Goal: Information Seeking & Learning: Learn about a topic

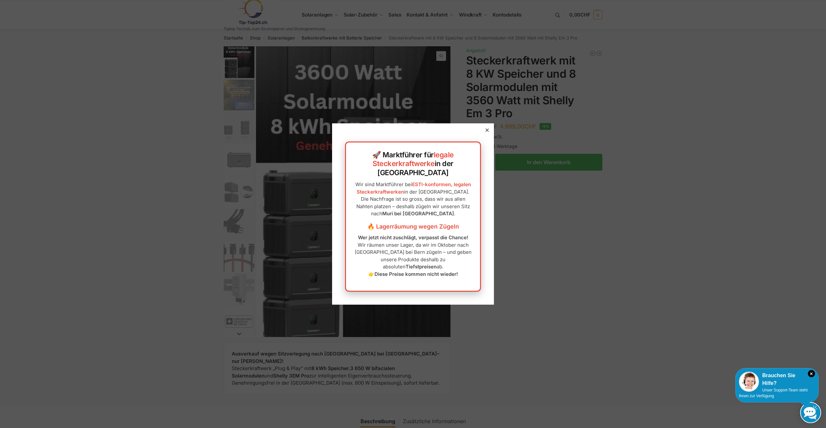
click at [484, 133] on div at bounding box center [487, 130] width 6 height 6
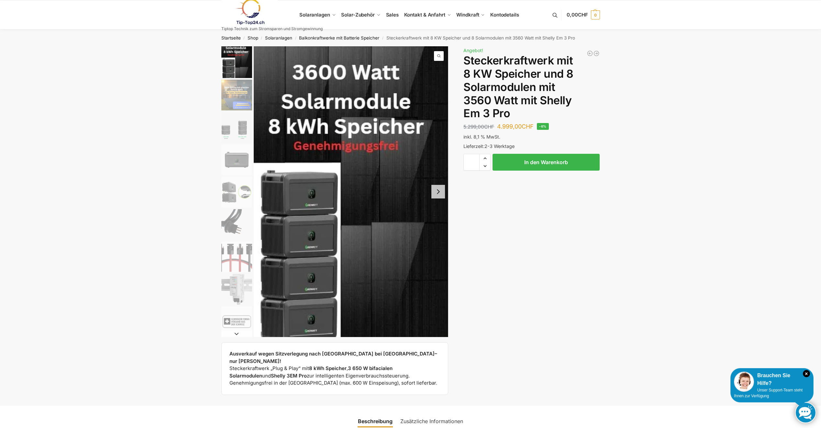
click at [238, 88] on img "2 / 9" at bounding box center [236, 95] width 31 height 31
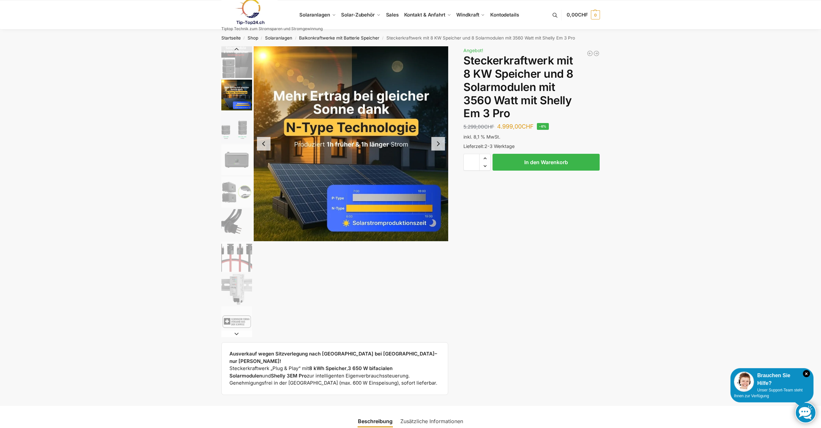
click at [232, 119] on img "3 / 9" at bounding box center [236, 127] width 31 height 31
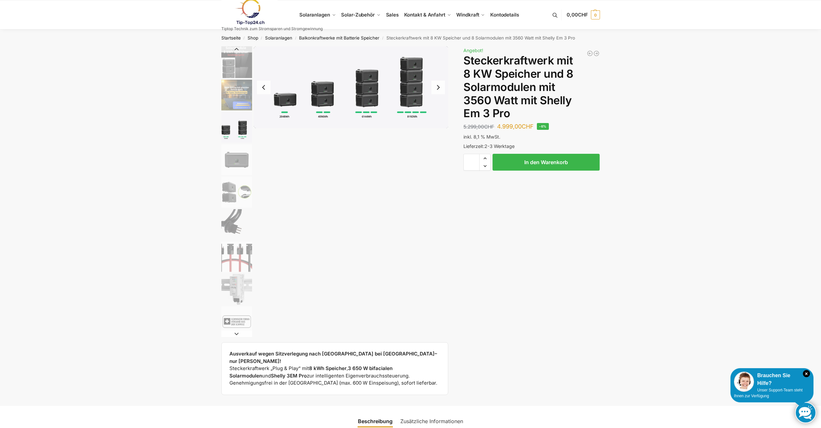
click at [228, 146] on img "4 / 9" at bounding box center [236, 159] width 31 height 31
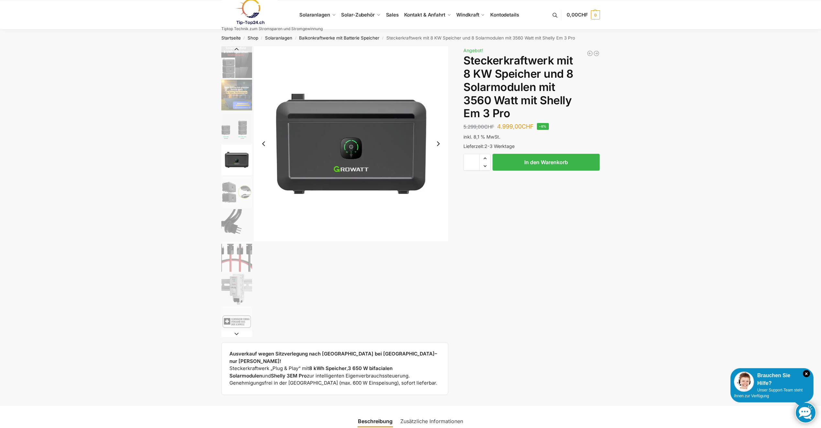
click at [227, 175] on li "4 / 9" at bounding box center [236, 159] width 32 height 32
click at [224, 191] on img "5 / 9" at bounding box center [236, 192] width 31 height 31
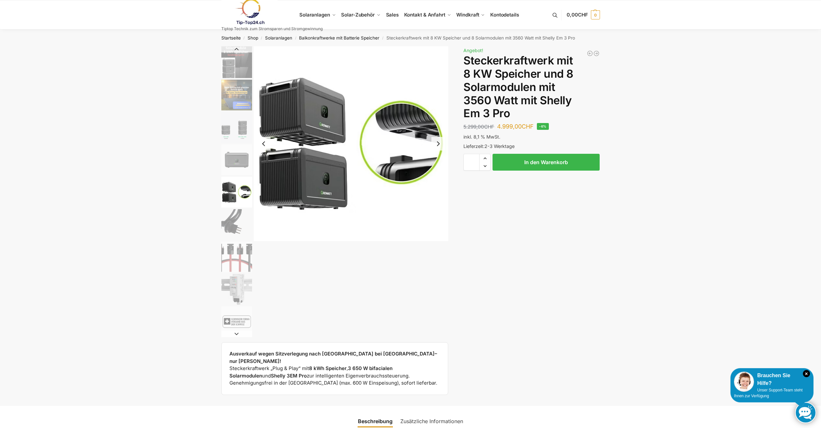
click at [232, 216] on img "6 / 9" at bounding box center [236, 224] width 31 height 31
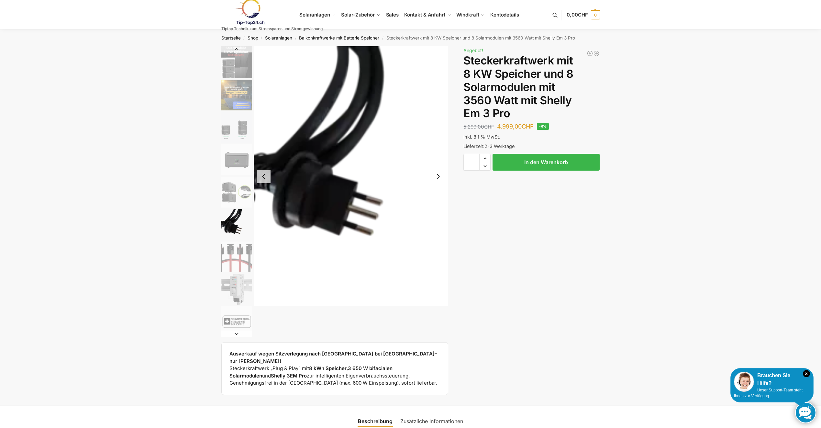
click at [230, 238] on img "6 / 9" at bounding box center [236, 224] width 31 height 31
click at [232, 252] on img "7 / 9" at bounding box center [236, 256] width 31 height 31
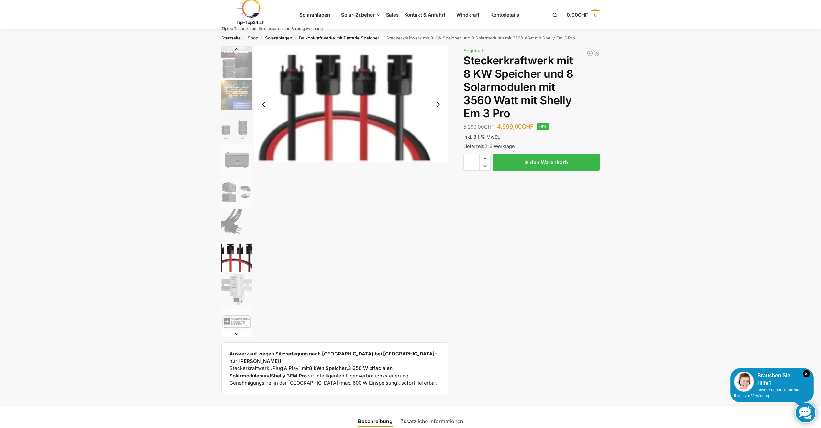
click at [243, 292] on img "8 / 9" at bounding box center [236, 289] width 31 height 31
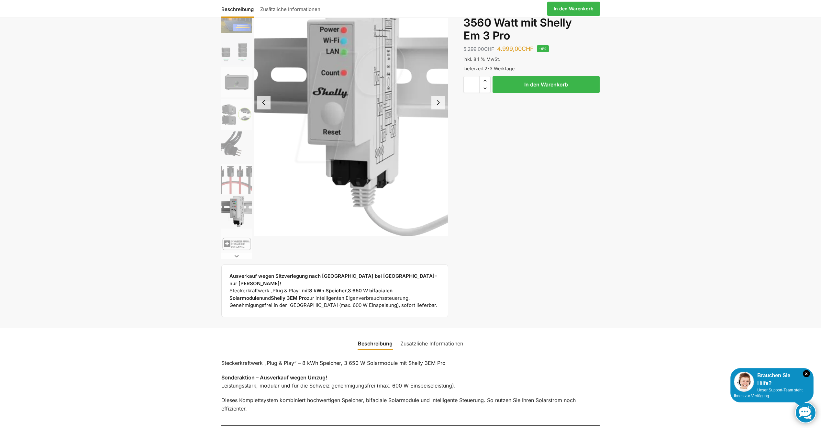
scroll to position [65, 0]
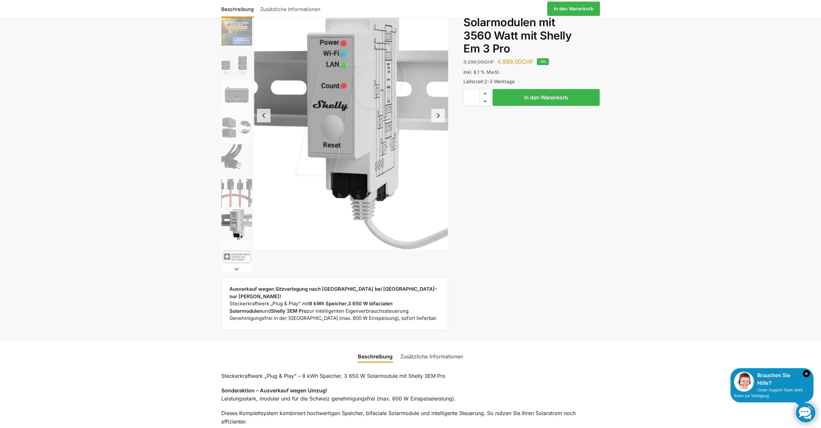
click at [240, 266] on button "Next slide" at bounding box center [236, 269] width 31 height 6
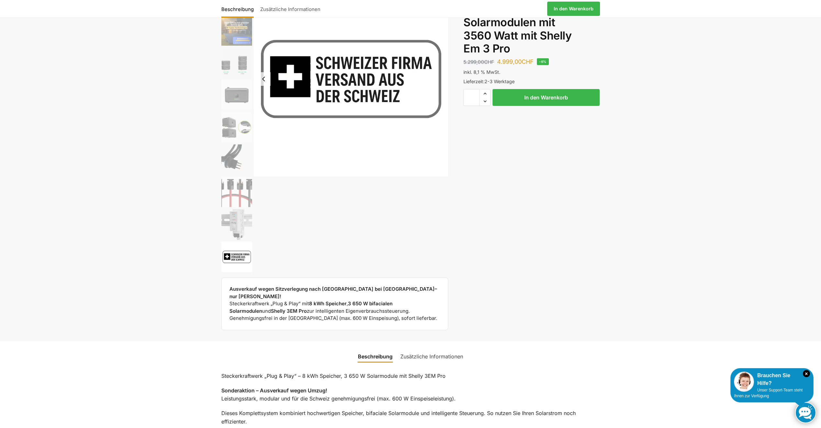
click at [240, 266] on img "9 / 9" at bounding box center [236, 256] width 31 height 31
click at [233, 234] on img "8 / 9" at bounding box center [236, 224] width 31 height 31
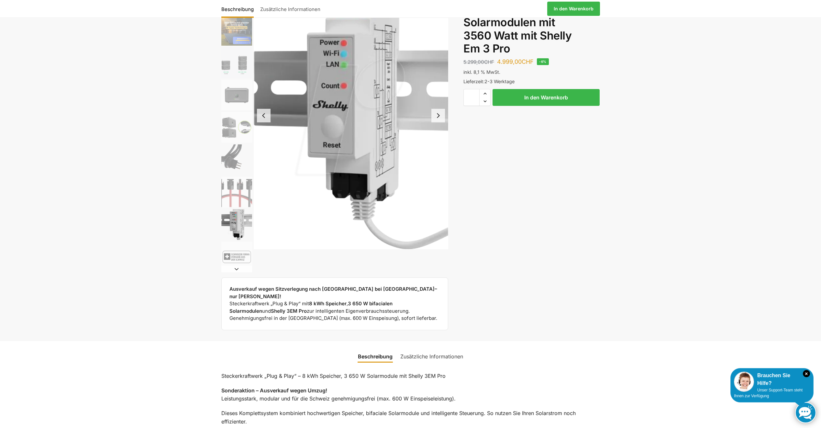
click at [227, 205] on img "7 / 9" at bounding box center [236, 192] width 31 height 31
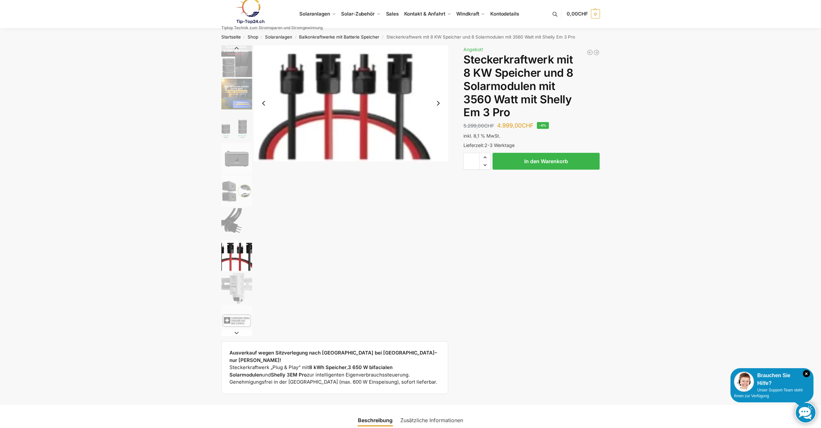
scroll to position [0, 0]
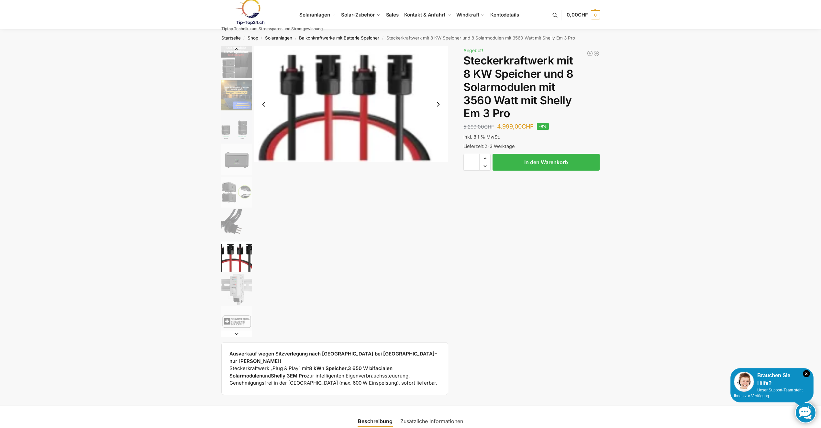
click at [231, 224] on img "6 / 9" at bounding box center [236, 224] width 31 height 31
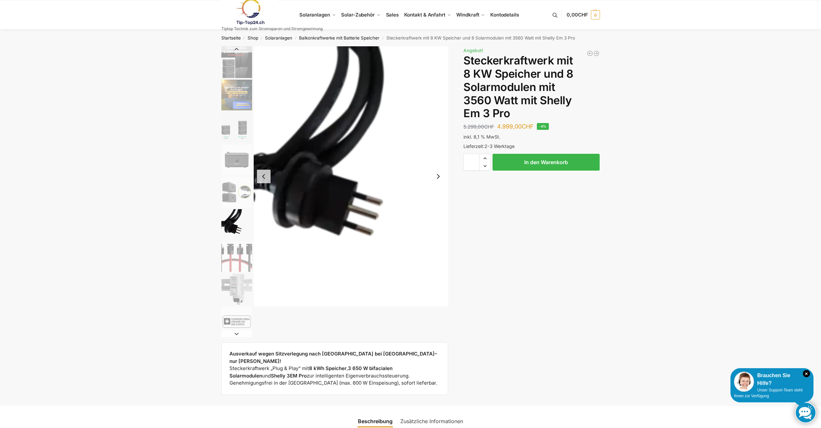
click at [229, 200] on img "5 / 9" at bounding box center [236, 192] width 31 height 31
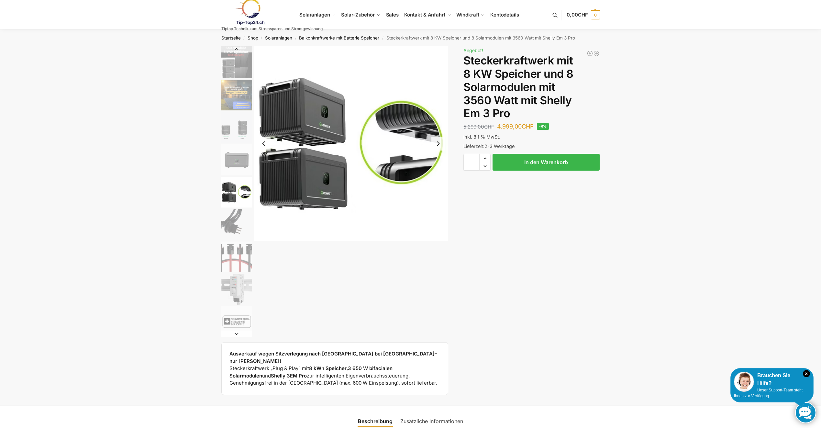
click at [237, 156] on img "4 / 9" at bounding box center [236, 159] width 31 height 31
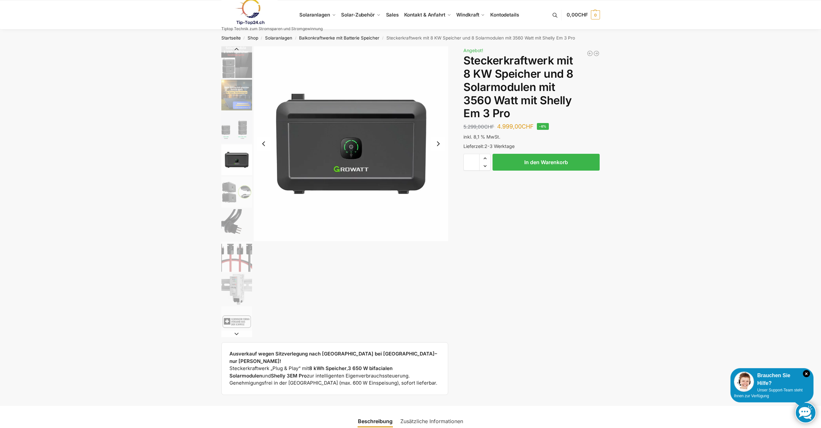
click at [244, 125] on img "3 / 9" at bounding box center [236, 127] width 31 height 31
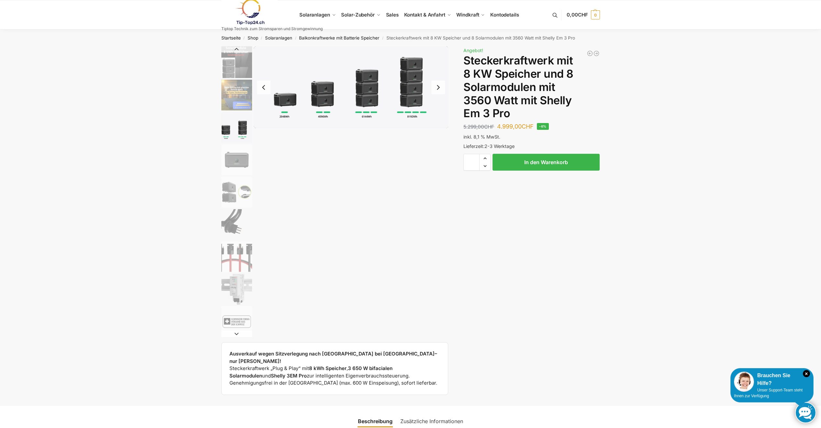
click at [224, 98] on img "2 / 9" at bounding box center [236, 95] width 31 height 31
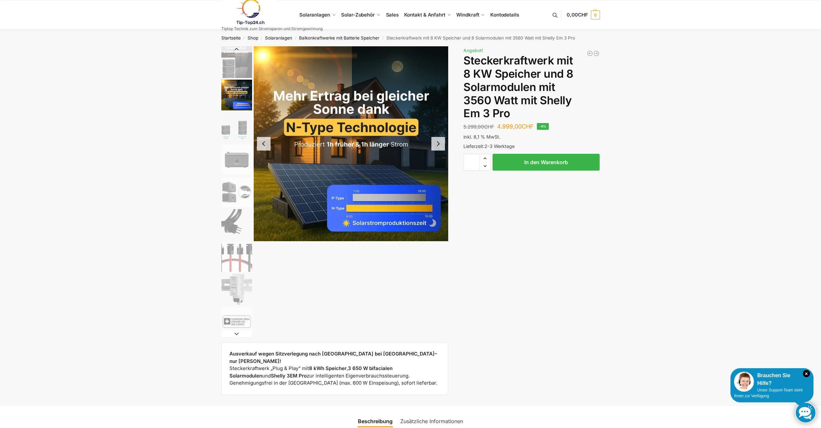
click at [221, 71] on img "1 / 9" at bounding box center [236, 62] width 31 height 32
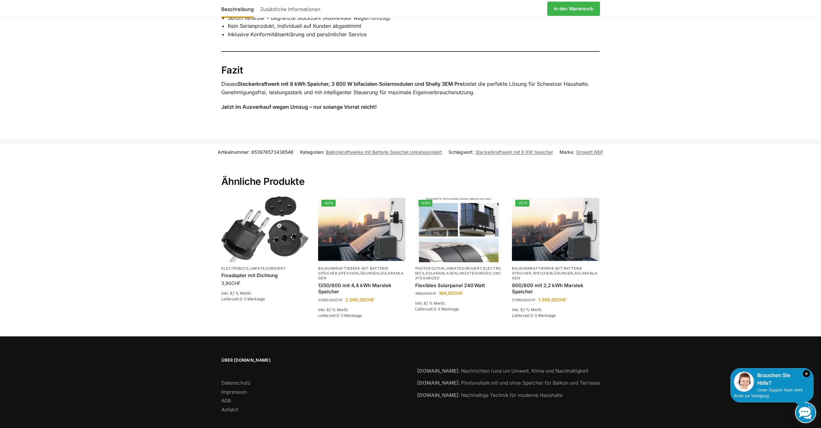
scroll to position [1015, 0]
